Goal: Task Accomplishment & Management: Manage account settings

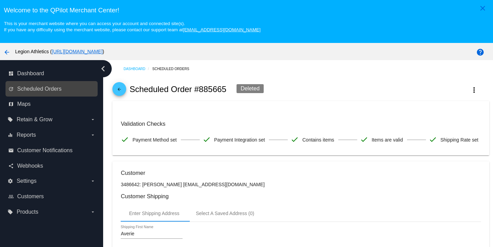
click at [18, 94] on link "update Scheduled Orders" at bounding box center [51, 89] width 87 height 11
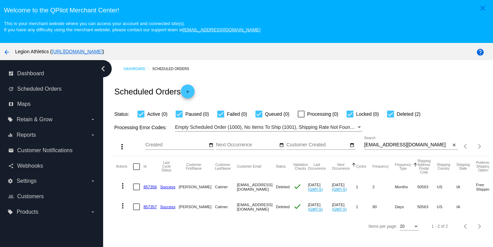
click at [392, 148] on input "[EMAIL_ADDRESS][DOMAIN_NAME]" at bounding box center [407, 145] width 87 height 6
paste input "[EMAIL_ADDRESS][DOMAIN_NAME]"
type input "[EMAIL_ADDRESS][DOMAIN_NAME]"
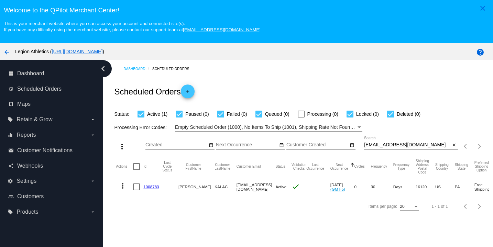
click at [152, 189] on link "1008783" at bounding box center [150, 187] width 15 height 4
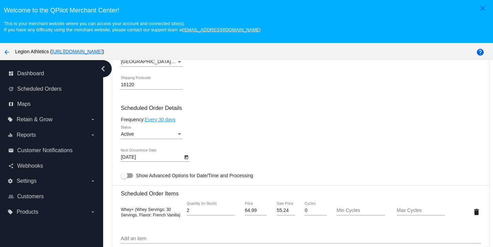
scroll to position [349, 0]
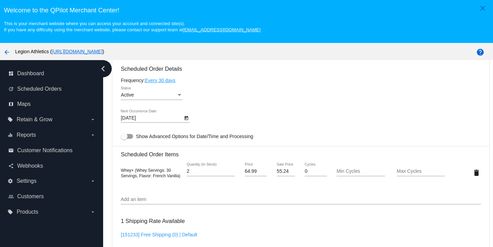
click at [144, 203] on input "Add an item" at bounding box center [301, 200] width 360 height 6
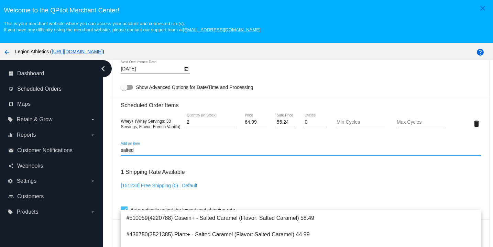
scroll to position [400, 0]
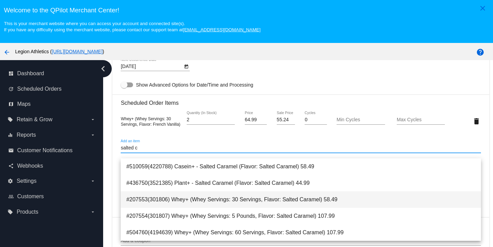
type input "salted c"
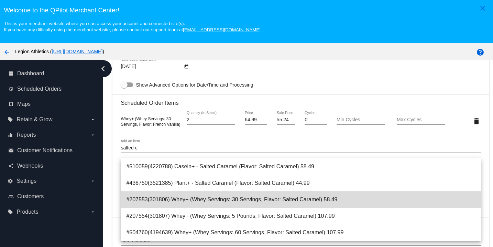
click at [196, 199] on span "#207553(301806) Whey+ (Whey Servings: 30 Servings, Flavor: Salted Caramel) 58.49" at bounding box center [300, 200] width 349 height 17
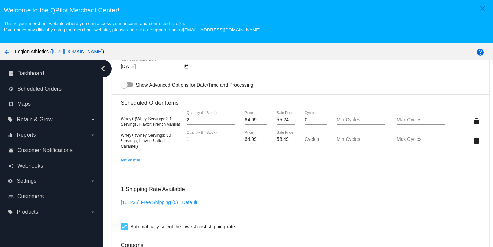
click at [281, 144] on div "58.49 Sale Price" at bounding box center [286, 137] width 18 height 13
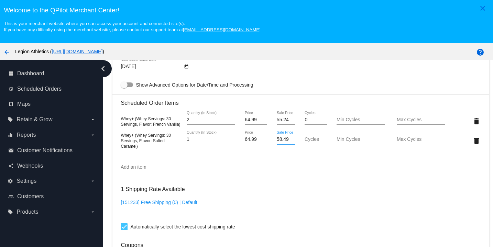
click at [281, 148] on mat-card "Customer 6998636: [PERSON_NAME] [EMAIL_ADDRESS][DOMAIN_NAME] Customer Shipping …" at bounding box center [300, 114] width 377 height 707
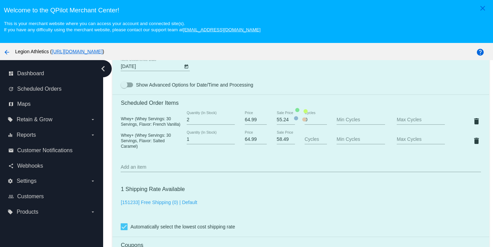
click at [281, 148] on mat-card "Customer 6998636: [PERSON_NAME] [EMAIL_ADDRESS][DOMAIN_NAME] Customer Shipping …" at bounding box center [300, 114] width 377 height 707
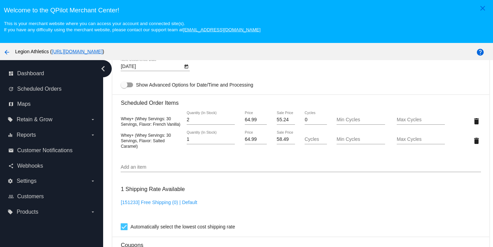
click at [281, 142] on input "58.49" at bounding box center [286, 140] width 18 height 6
type input "55.24"
click at [366, 207] on mat-card "Customer 6998636: [PERSON_NAME] [EMAIL_ADDRESS][DOMAIN_NAME] Customer Shipping …" at bounding box center [300, 114] width 377 height 707
click at [473, 126] on mat-icon "delete" at bounding box center [477, 121] width 8 height 8
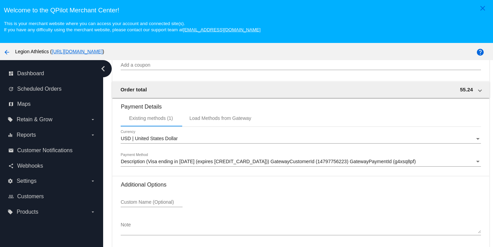
scroll to position [44, 0]
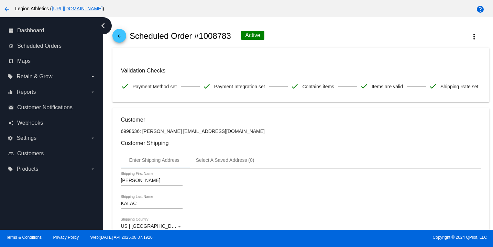
scroll to position [0, 0]
